Goal: Task Accomplishment & Management: Use online tool/utility

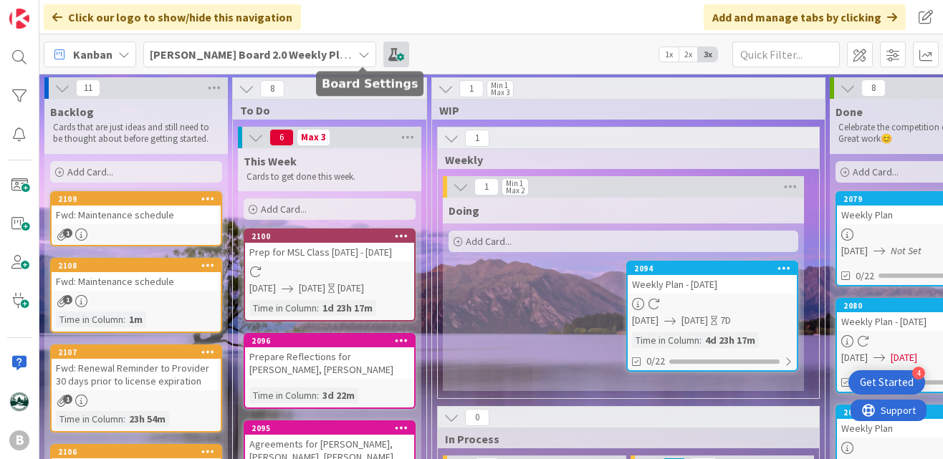
click at [383, 59] on span at bounding box center [396, 55] width 26 height 26
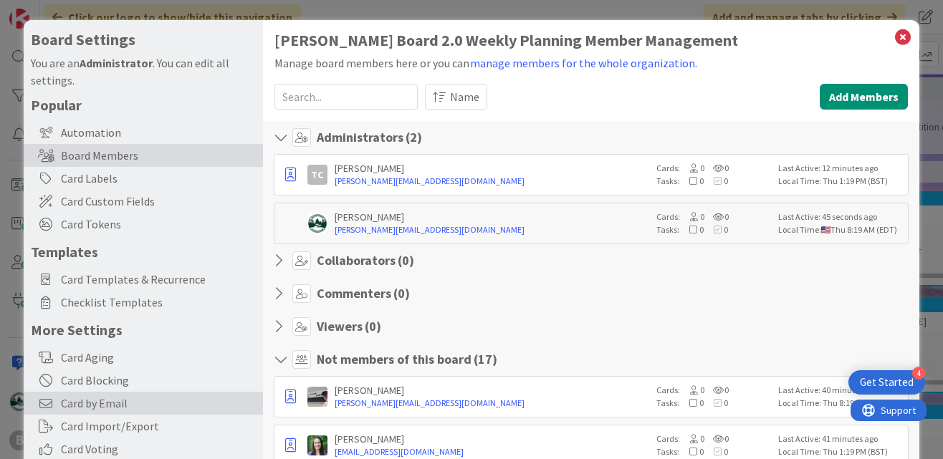
click at [107, 407] on span "Card by Email" at bounding box center [158, 403] width 195 height 17
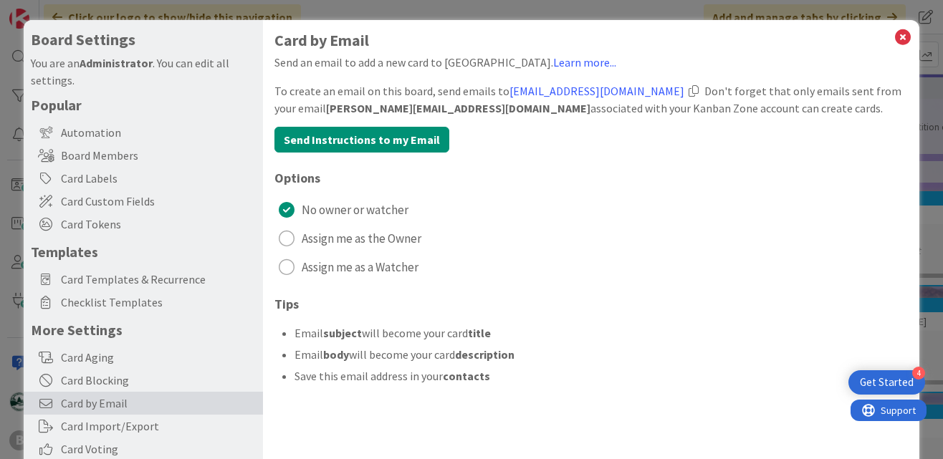
click at [699, 93] on div at bounding box center [694, 90] width 10 height 11
click at [699, 89] on div at bounding box center [694, 90] width 10 height 11
click at [903, 36] on icon at bounding box center [903, 37] width 19 height 20
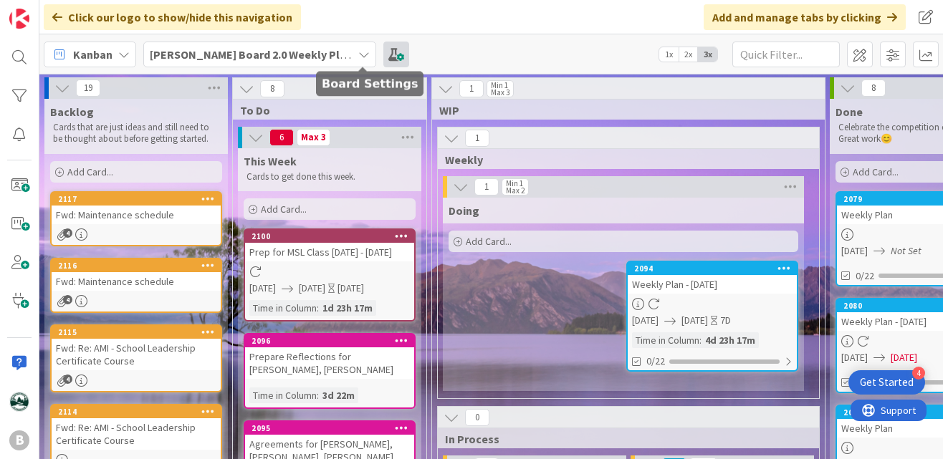
click at [383, 53] on span at bounding box center [396, 55] width 26 height 26
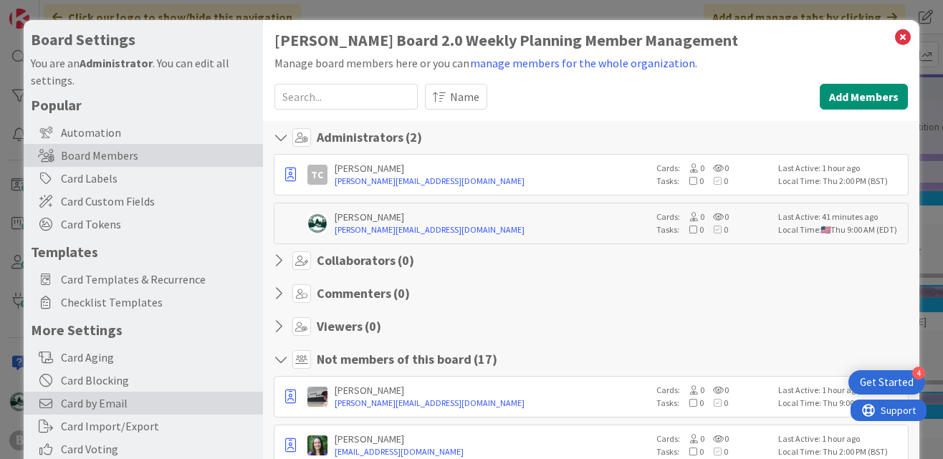
click at [103, 400] on span "Card by Email" at bounding box center [158, 403] width 195 height 17
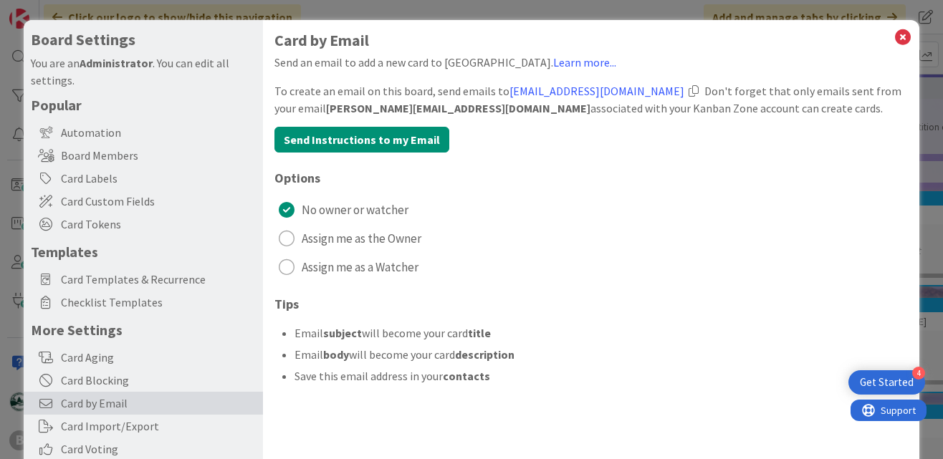
click at [699, 86] on div at bounding box center [694, 90] width 10 height 11
